Goal: Task Accomplishment & Management: Manage account settings

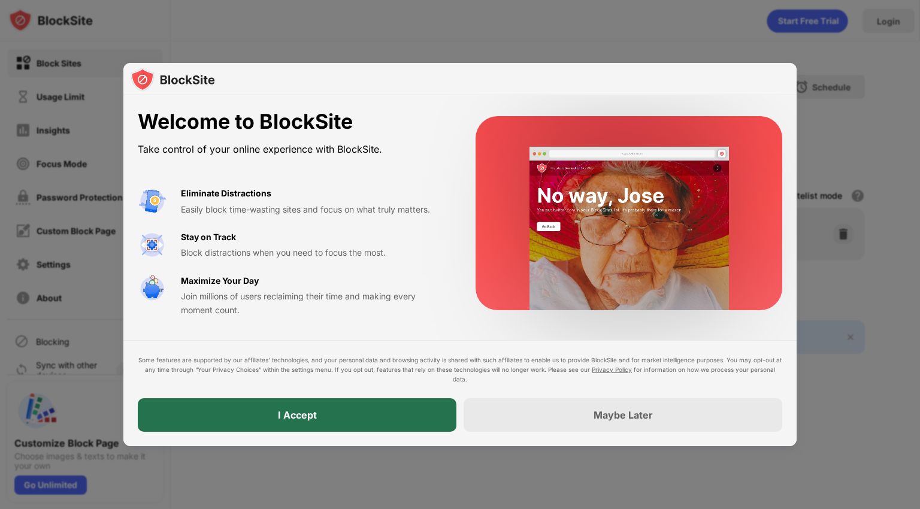
click at [397, 408] on div "I Accept" at bounding box center [297, 415] width 318 height 34
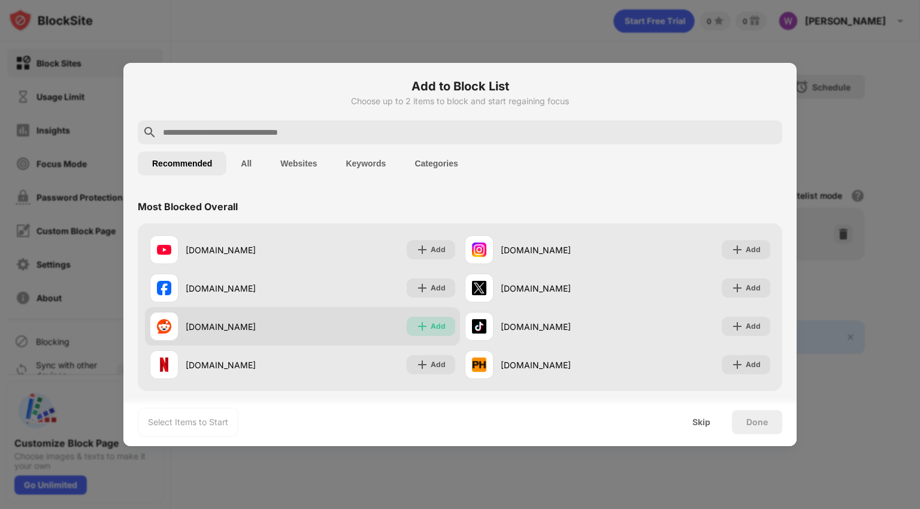
click at [431, 326] on div "Add" at bounding box center [437, 326] width 15 height 12
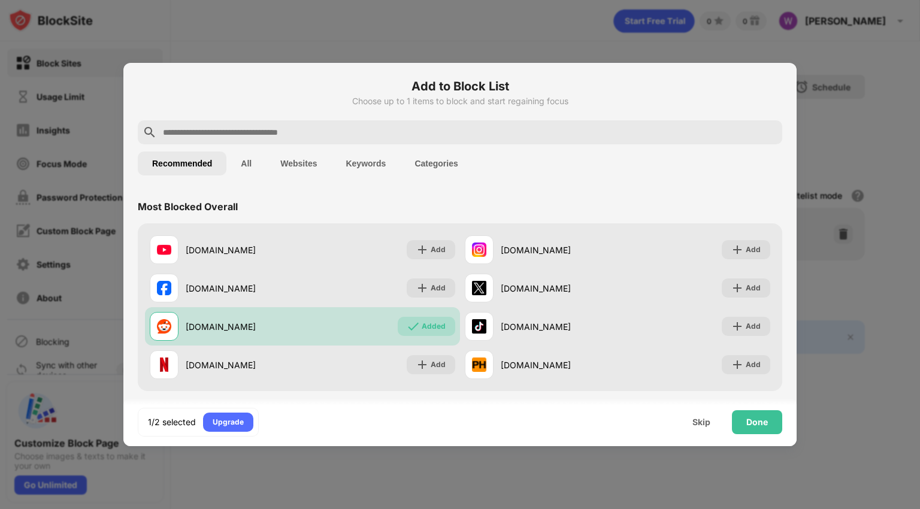
click at [772, 437] on div "1/2 selected Upgrade Skip Done" at bounding box center [459, 422] width 673 height 48
click at [761, 413] on div "Done" at bounding box center [757, 422] width 50 height 24
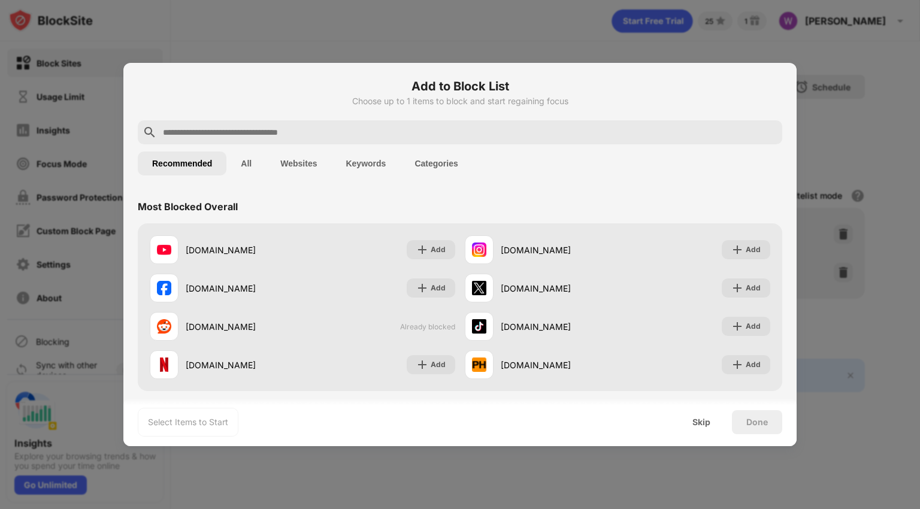
click at [709, 229] on div "youtube.com Add instagram.com Add facebook.com Add x.com Add reddit.com Already…" at bounding box center [460, 307] width 644 height 168
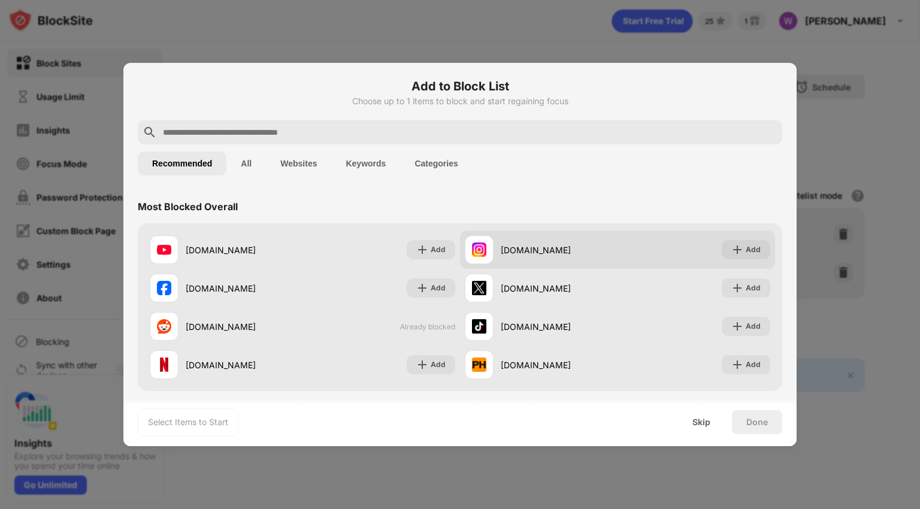
click at [720, 235] on div "instagram.com Add" at bounding box center [617, 249] width 315 height 38
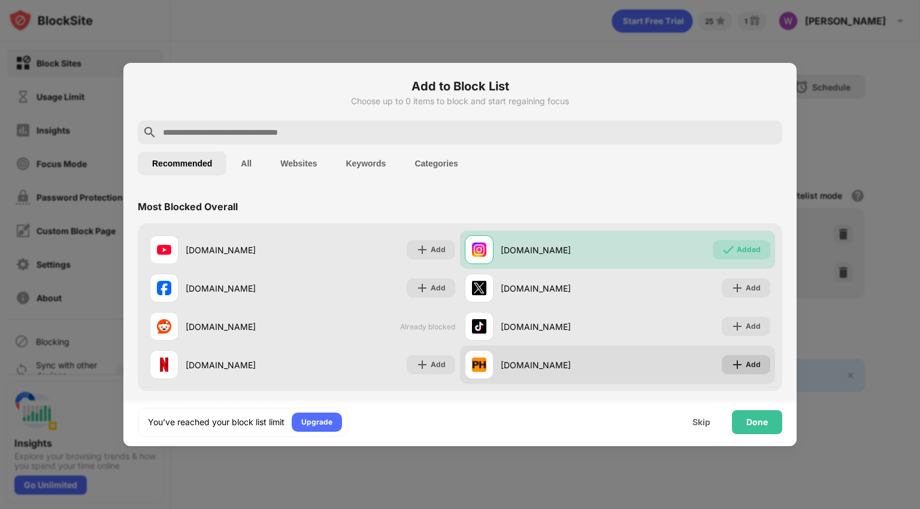
click at [735, 357] on div "Add" at bounding box center [745, 364] width 48 height 19
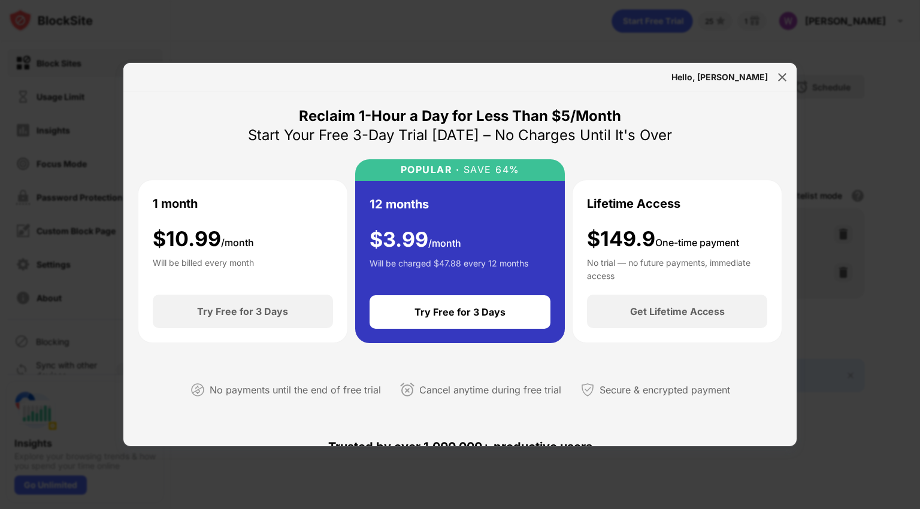
click at [770, 78] on div "Hello, William" at bounding box center [459, 77] width 673 height 29
click at [779, 77] on img at bounding box center [782, 77] width 12 height 12
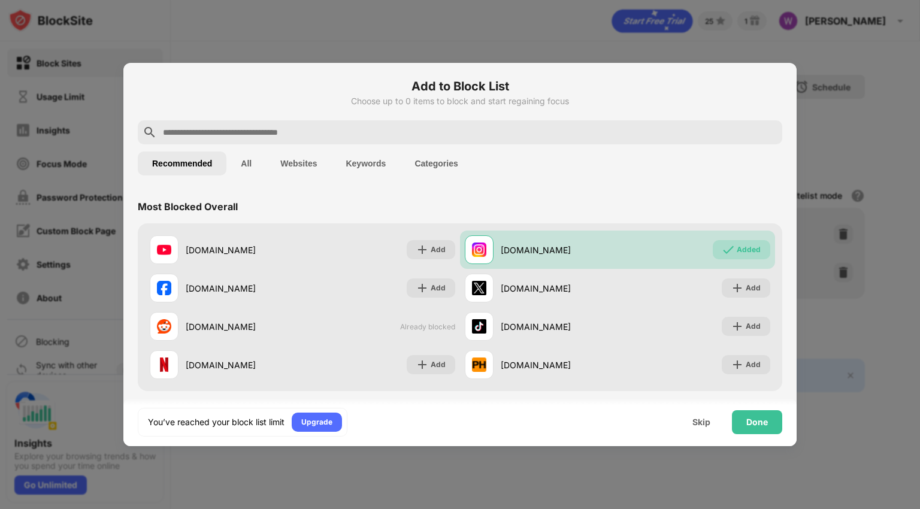
click at [758, 408] on div "You’ve reached your block list limit Upgrade Skip Done" at bounding box center [459, 422] width 673 height 48
click at [758, 410] on div "Done" at bounding box center [757, 422] width 50 height 24
